Goal: Information Seeking & Learning: Understand process/instructions

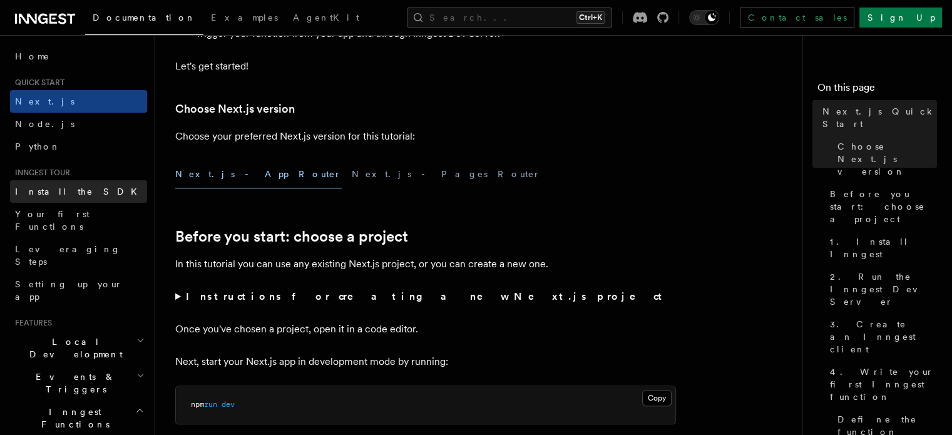
scroll to position [63, 0]
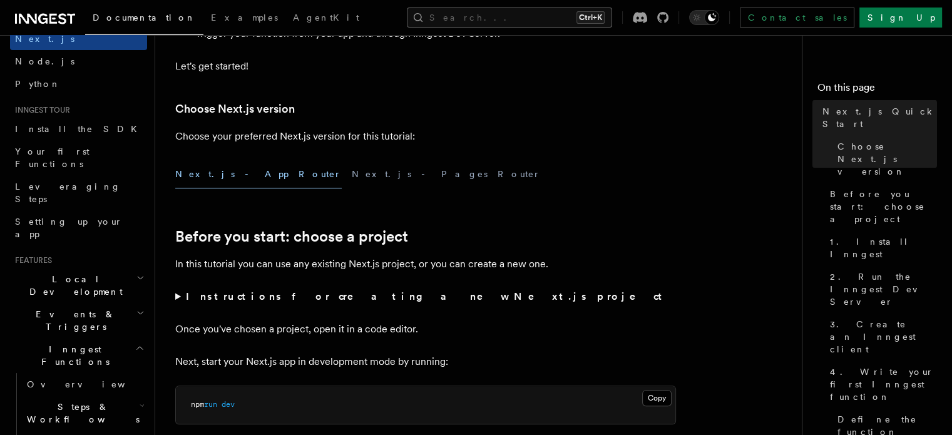
click at [511, 14] on button "Search... Ctrl+K" at bounding box center [509, 18] width 205 height 20
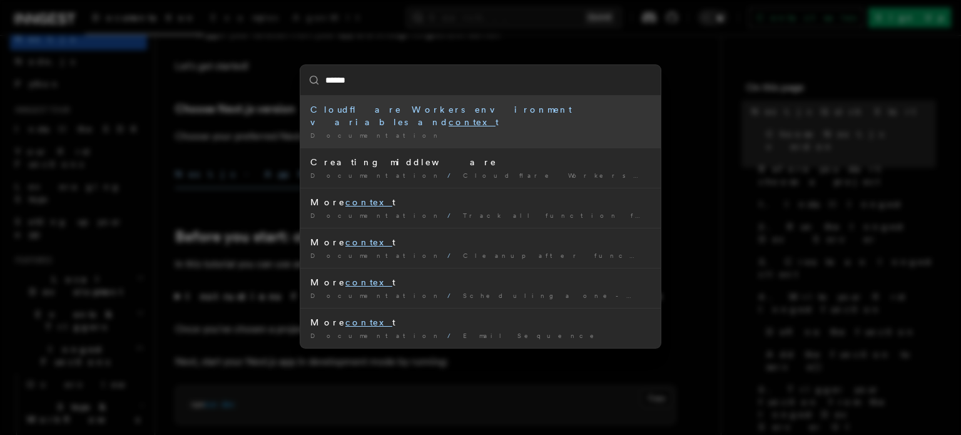
type input "******"
click at [697, 74] on div "****** Cloudflare Workers environment variables and contex t Documentation / Cr…" at bounding box center [480, 217] width 961 height 435
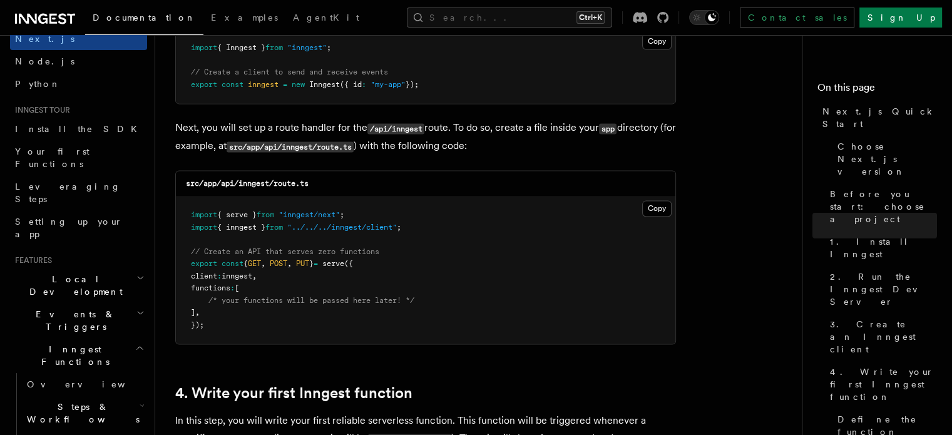
scroll to position [1690, 0]
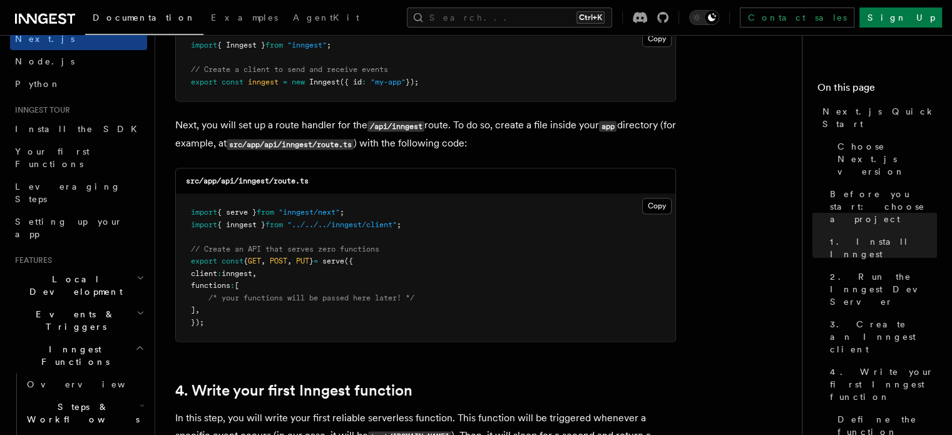
drag, startPoint x: 658, startPoint y: 207, endPoint x: 600, endPoint y: 260, distance: 79.3
click at [658, 207] on button "Copy Copied" at bounding box center [656, 206] width 29 height 16
click at [575, 170] on div "src/app/api/inngest/route.ts" at bounding box center [425, 181] width 499 height 26
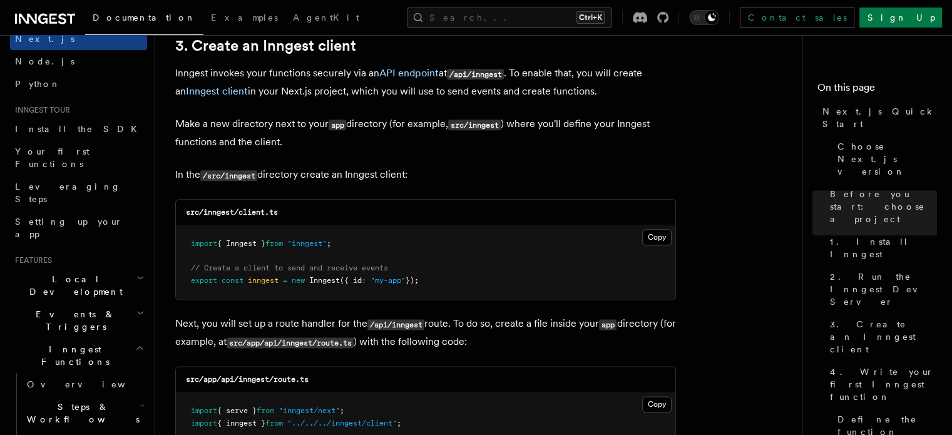
scroll to position [1565, 0]
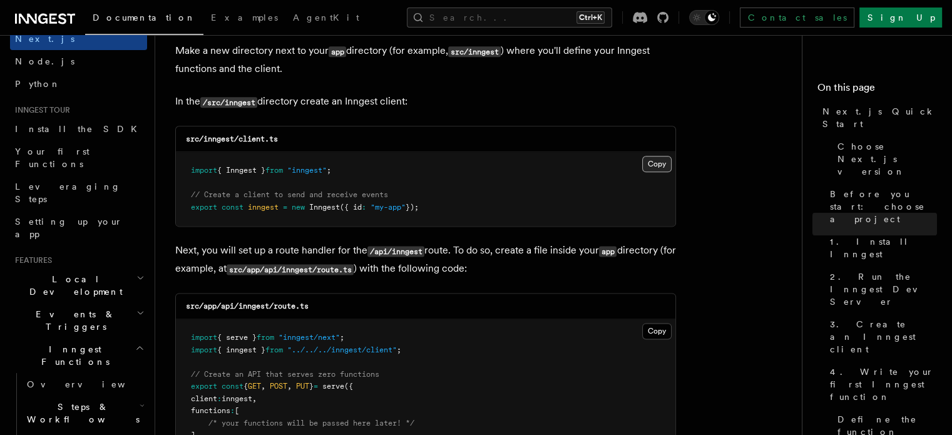
click at [653, 156] on button "Copy Copied" at bounding box center [656, 164] width 29 height 16
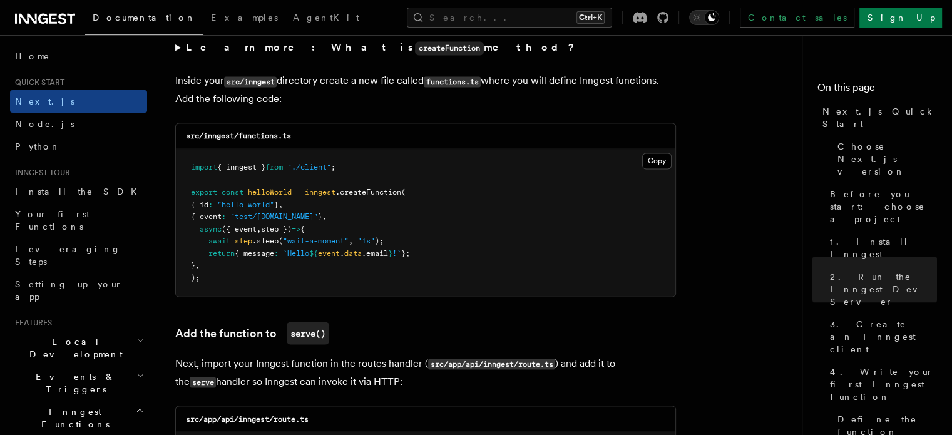
scroll to position [2253, 0]
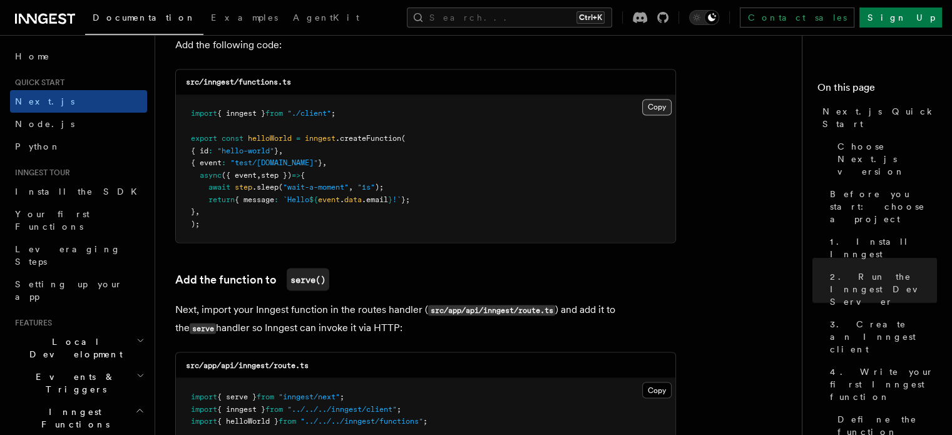
click at [657, 107] on button "Copy Copied" at bounding box center [656, 107] width 29 height 16
